Goal: Use online tool/utility: Utilize a website feature to perform a specific function

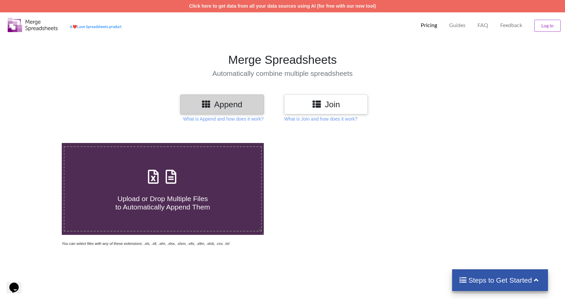
click at [166, 180] on icon at bounding box center [171, 173] width 17 height 14
click at [39, 143] on input "Upload or Drop Multiple Files to Automatically Append Them" at bounding box center [39, 143] width 0 height 0
type input "C:\fakepath\AA HW1 Q2.xlsx"
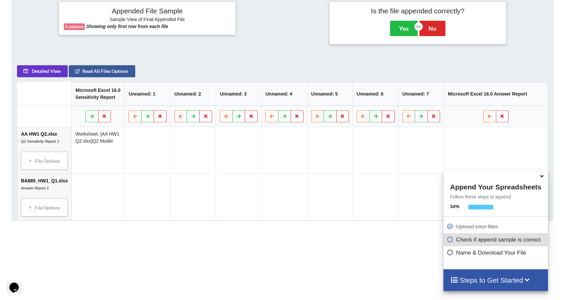
scroll to position [273, 0]
click at [543, 178] on icon at bounding box center [541, 175] width 7 height 6
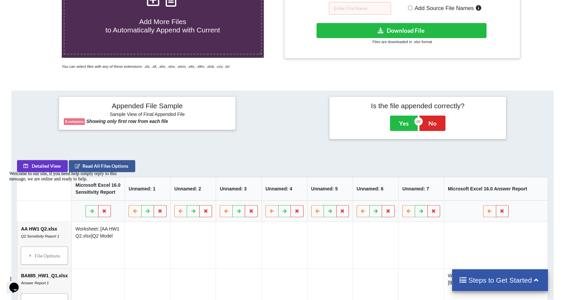
scroll to position [177, 0]
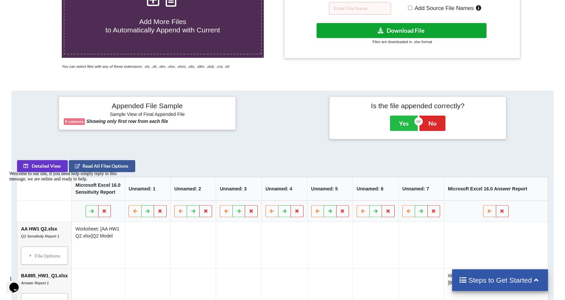
click at [399, 33] on button "Download File" at bounding box center [402, 30] width 170 height 15
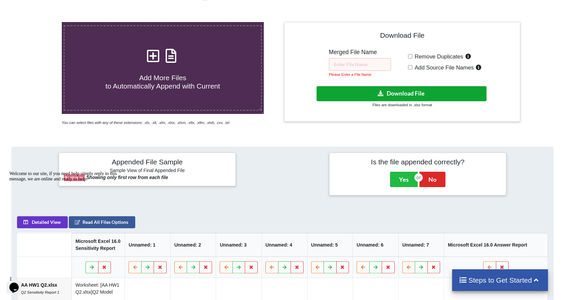
scroll to position [120, 0]
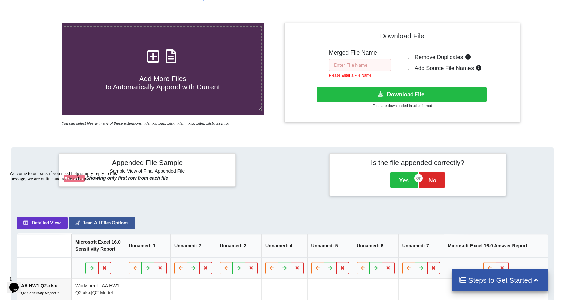
click at [349, 60] on input "text" at bounding box center [360, 65] width 62 height 13
type input "a"
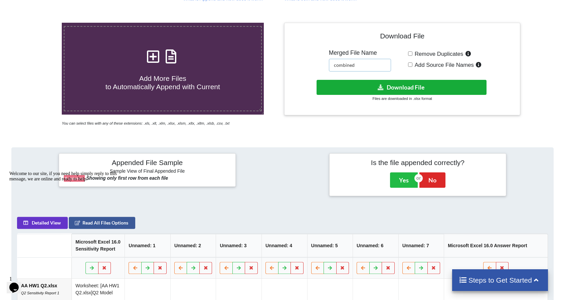
type input "combined"
click at [344, 89] on button "Download File" at bounding box center [402, 87] width 170 height 15
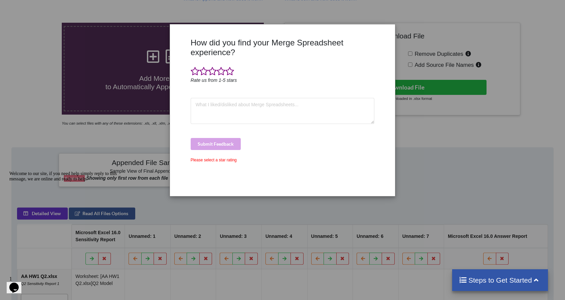
click at [426, 152] on div "How did you find your Merge Spreadsheet experience? Rate us from 1-5 stars Subm…" at bounding box center [282, 150] width 565 height 300
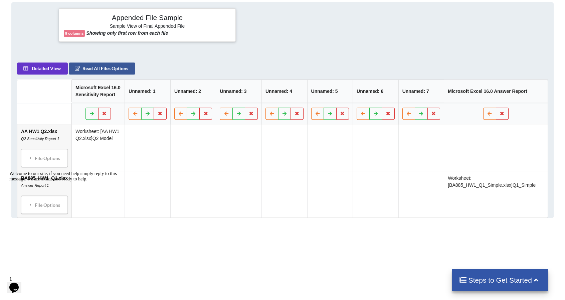
scroll to position [275, 0]
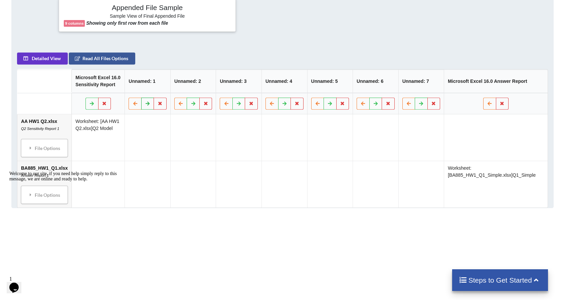
click at [151, 101] on icon at bounding box center [148, 103] width 6 height 4
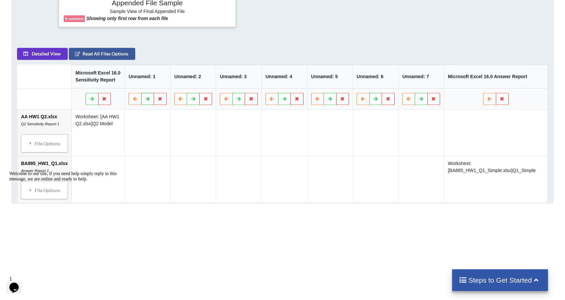
scroll to position [280, 0]
click at [38, 146] on div "File Options" at bounding box center [44, 143] width 43 height 14
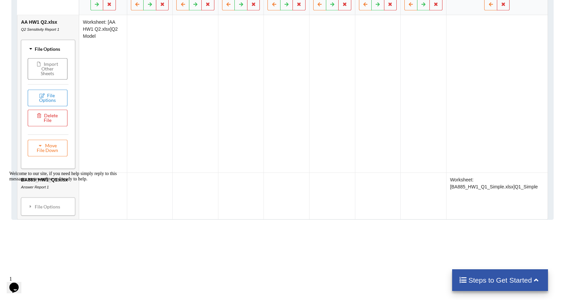
scroll to position [381, 0]
click at [50, 71] on button "Import Other Sheets" at bounding box center [48, 68] width 40 height 21
